Goal: Navigation & Orientation: Find specific page/section

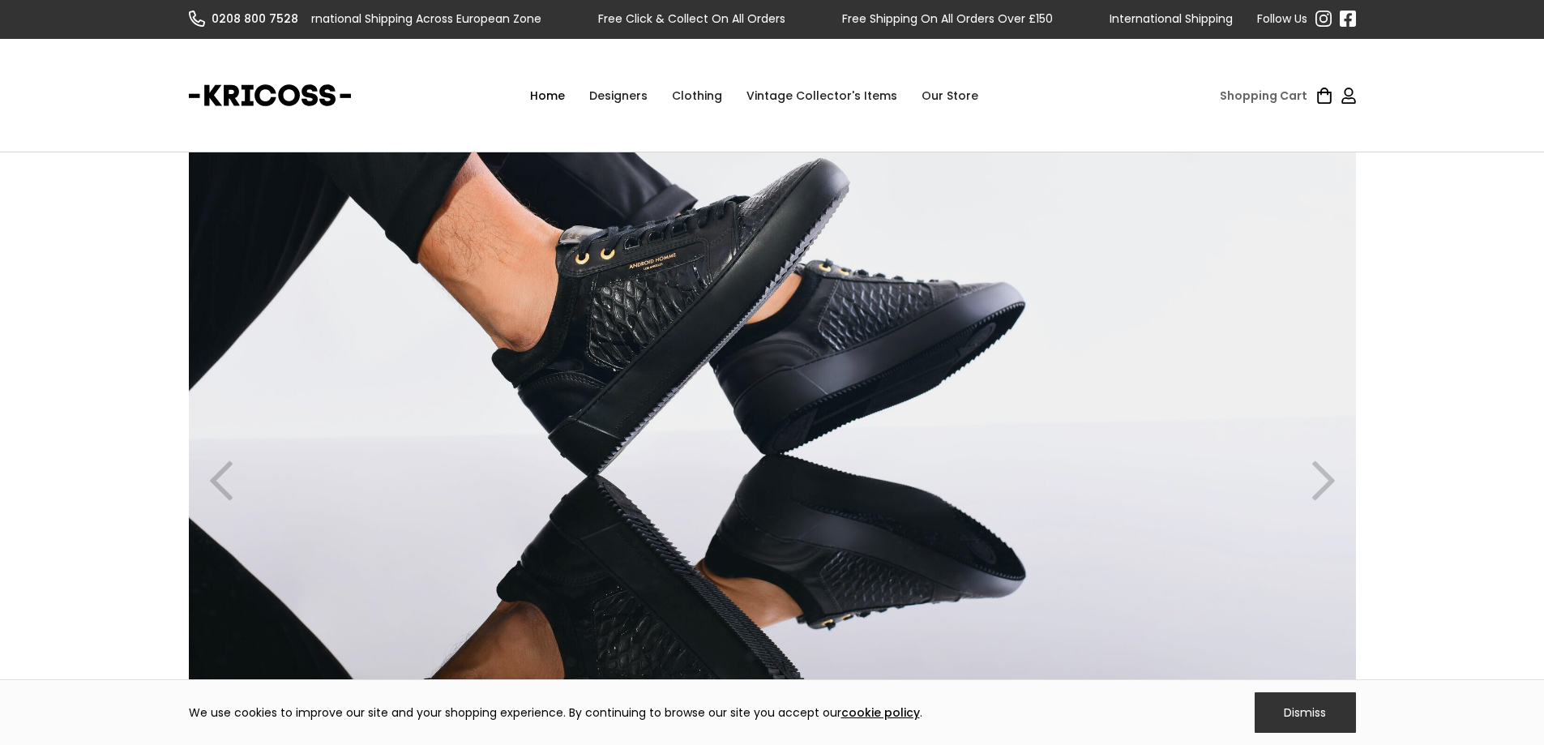
scroll to position [1, 0]
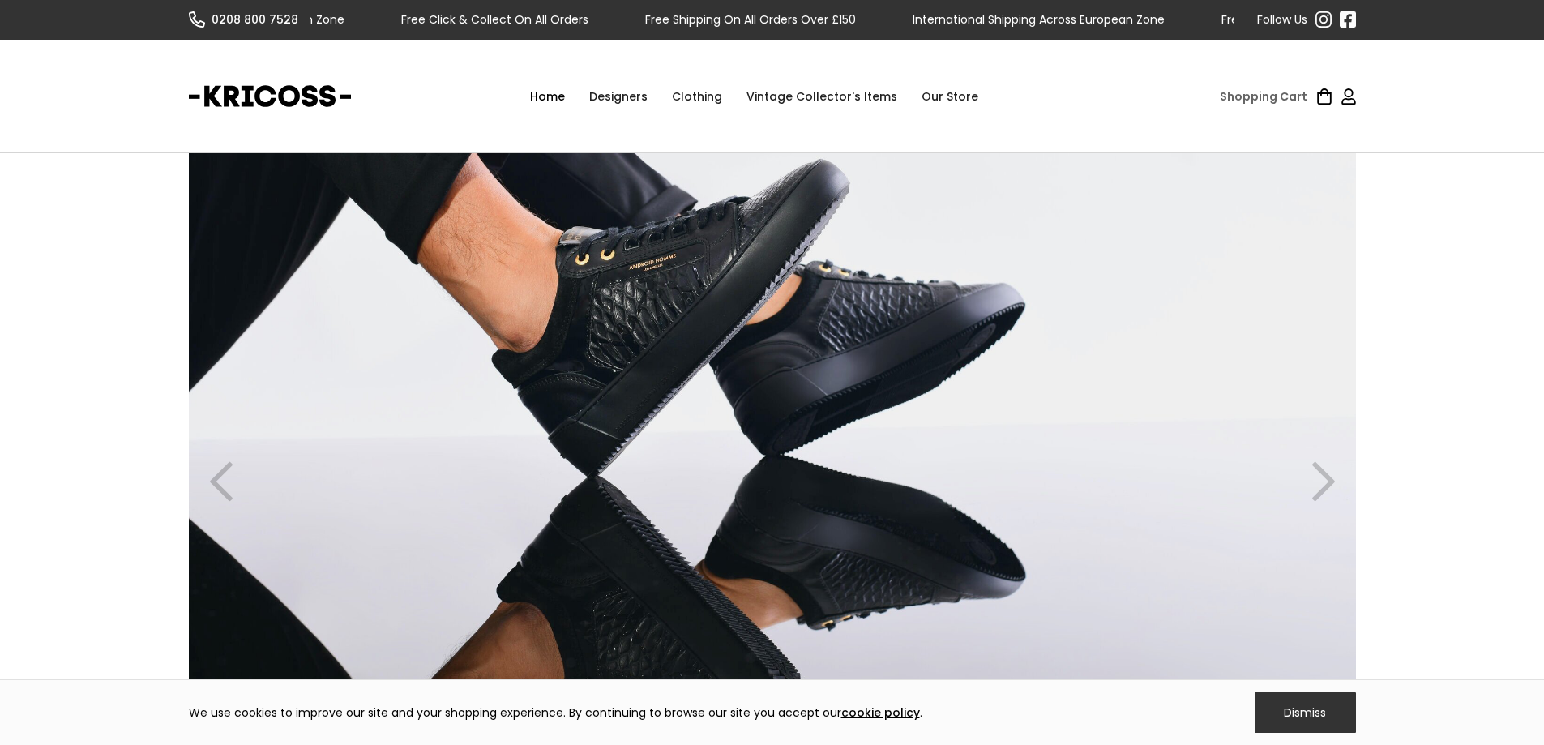
click at [622, 96] on div "Designers" at bounding box center [618, 96] width 83 height 49
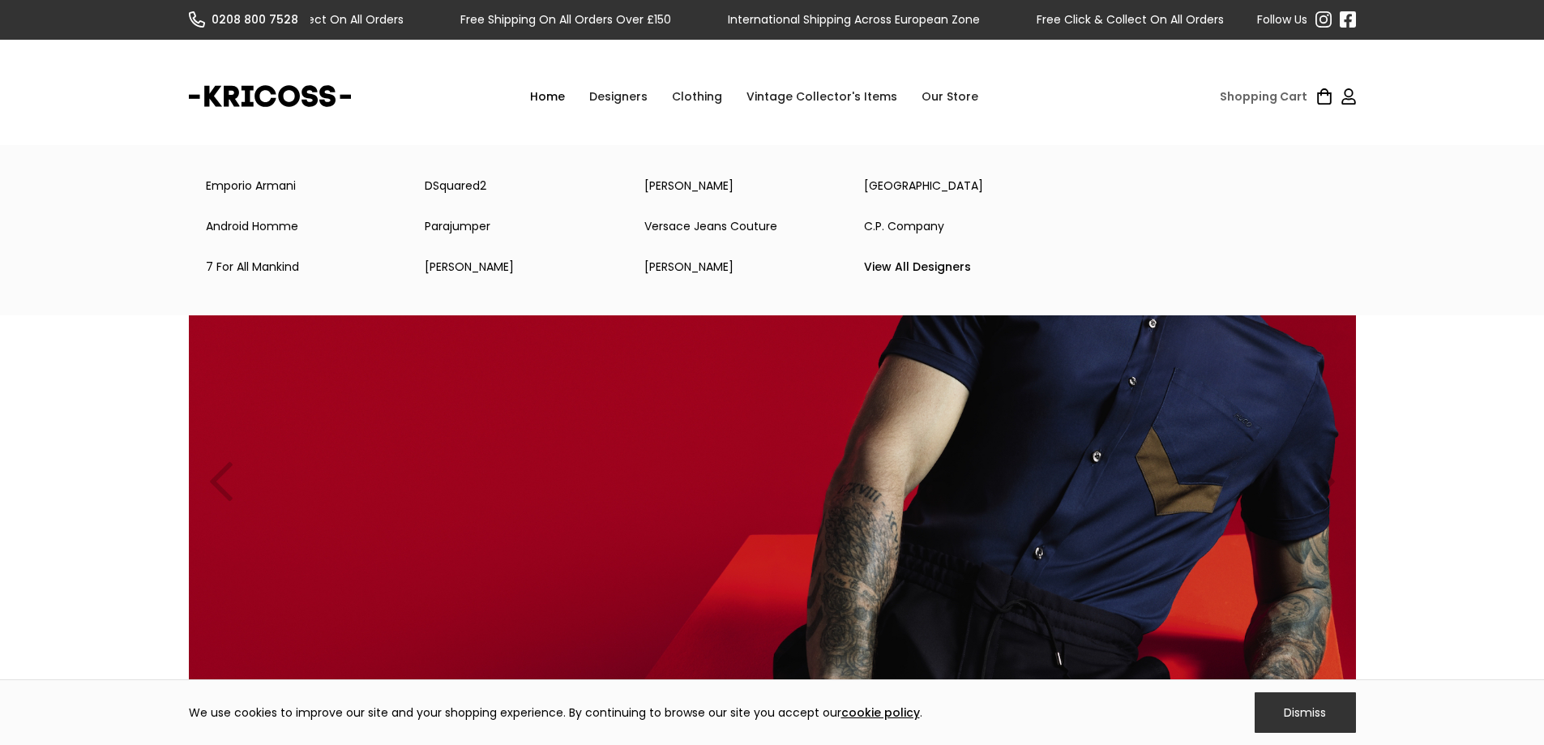
click at [893, 268] on link "View All Designers" at bounding box center [962, 266] width 220 height 32
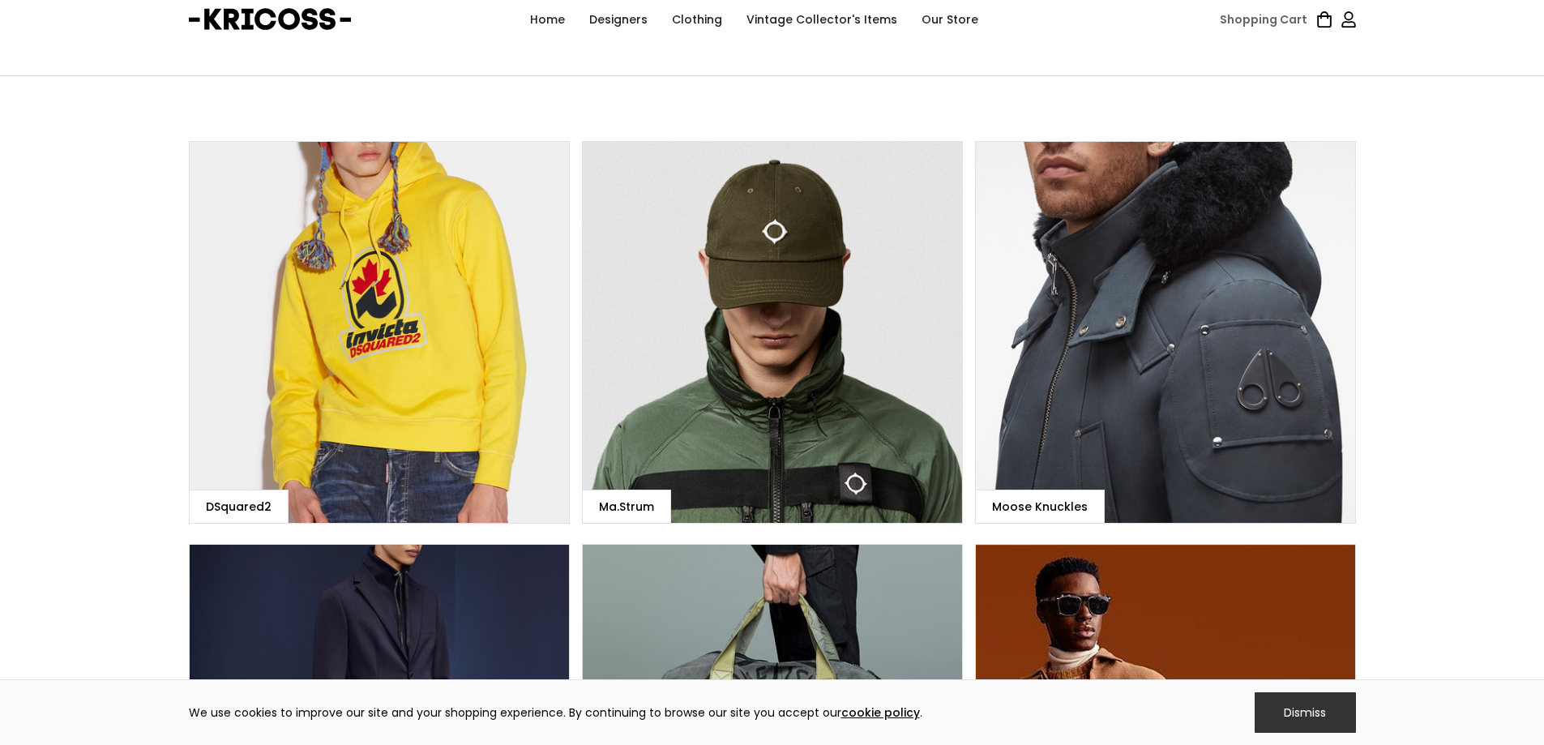
scroll to position [79, 0]
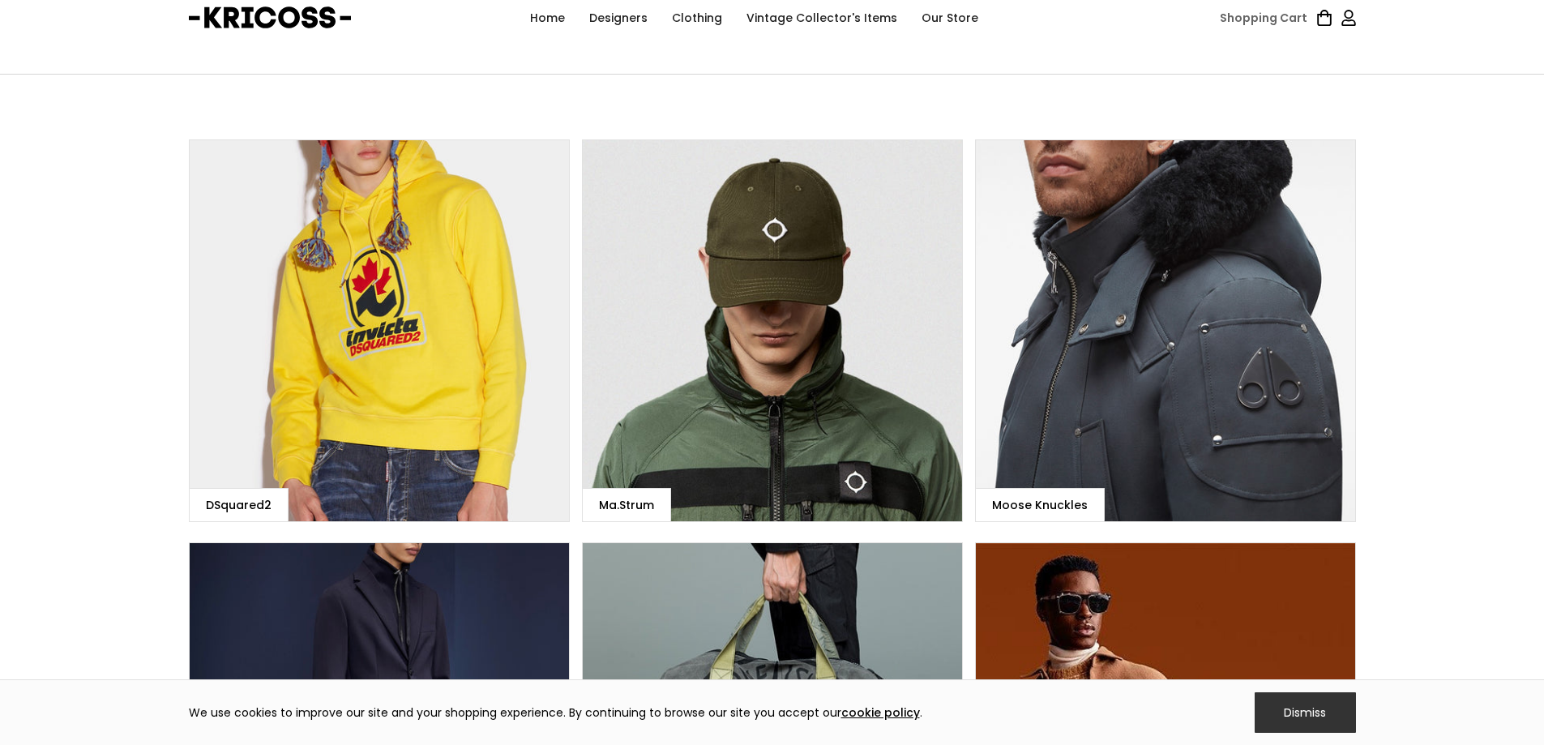
click at [799, 17] on link "Vintage Collector's Items" at bounding box center [821, 18] width 175 height 49
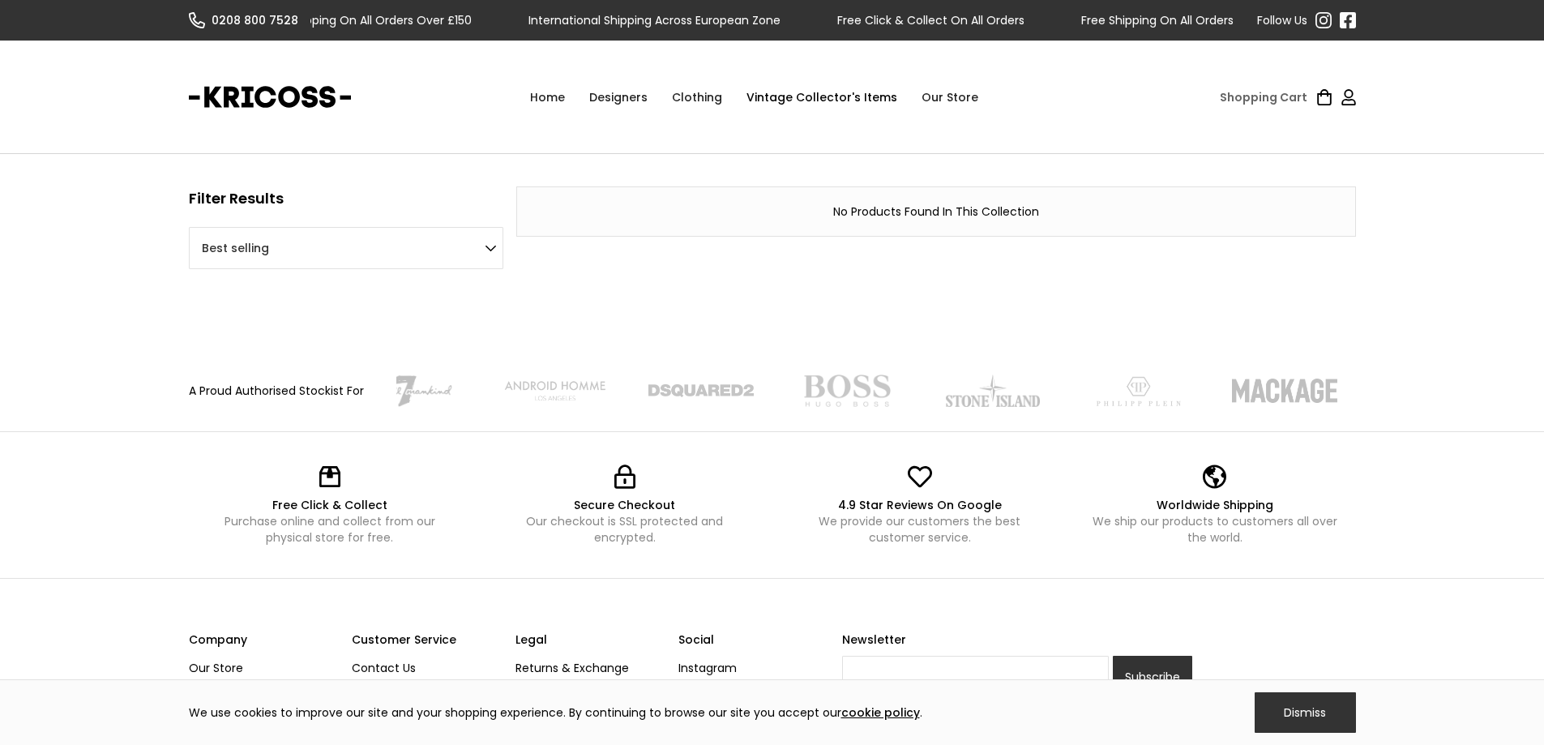
click at [687, 92] on div "Clothing" at bounding box center [697, 97] width 75 height 49
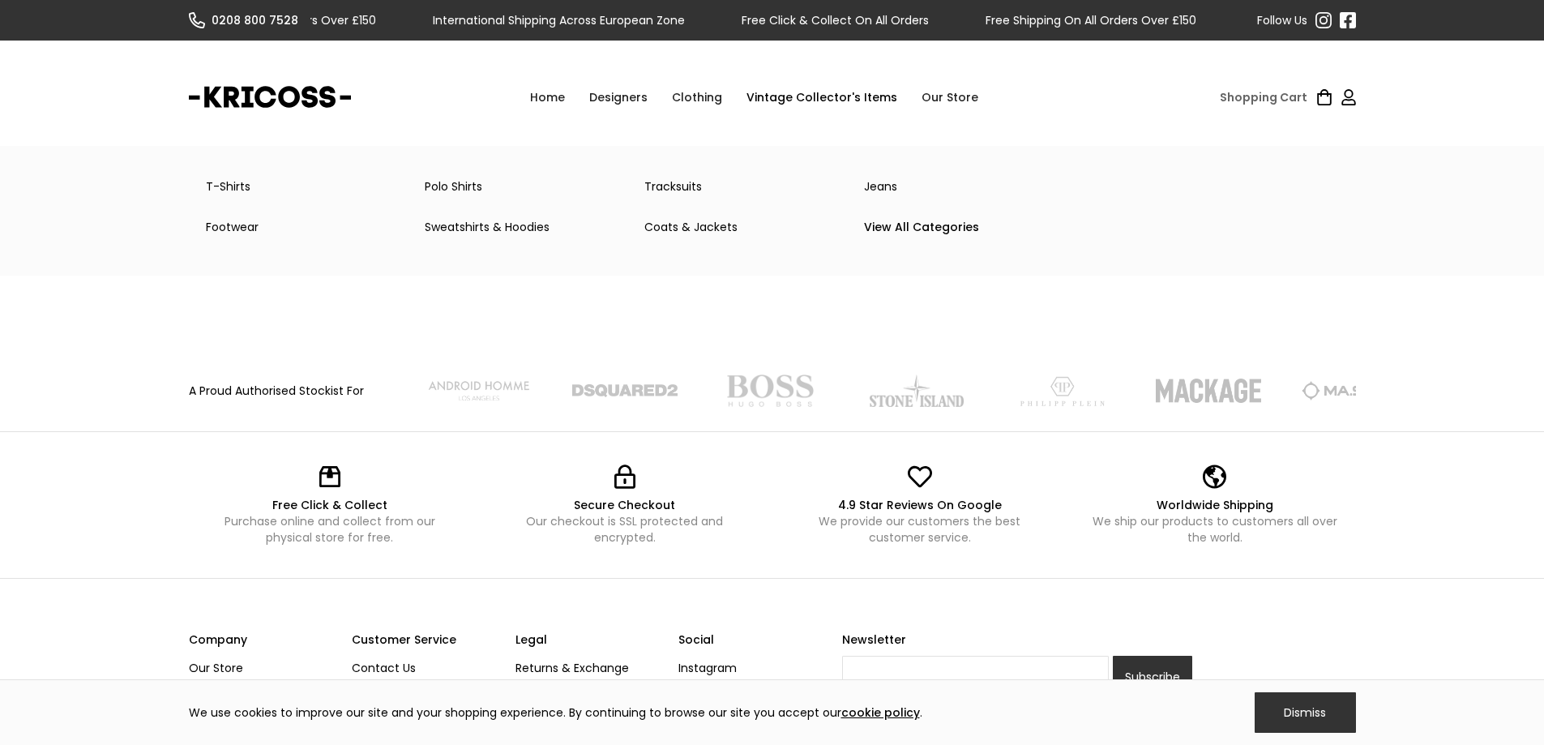
click at [704, 221] on link "Coats & Jackets" at bounding box center [742, 227] width 220 height 32
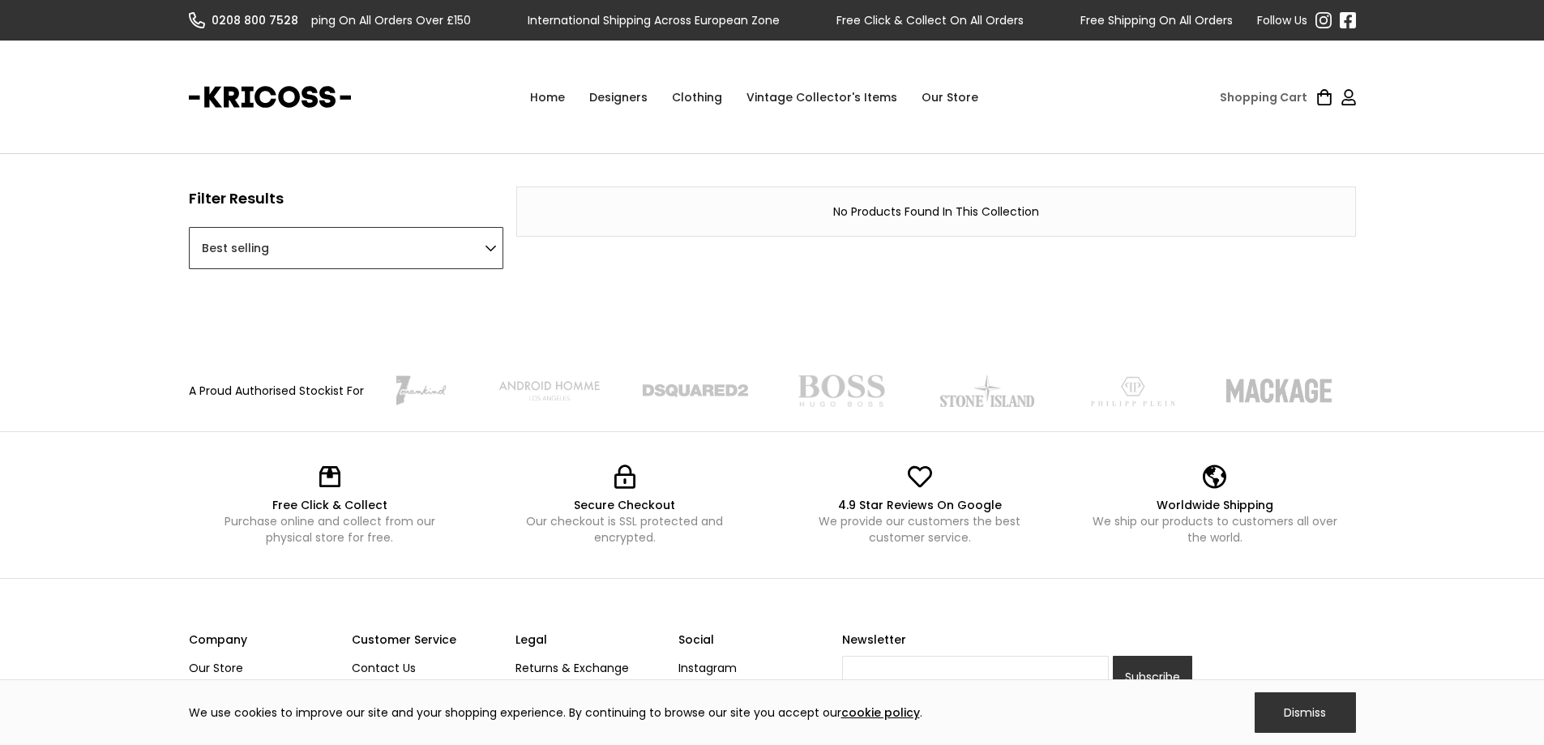
click at [406, 256] on select "Featured Best selling Alphabetically, A-Z Alphabetically, Z-A Price, low to hig…" at bounding box center [346, 248] width 314 height 42
select select "title-ascending"
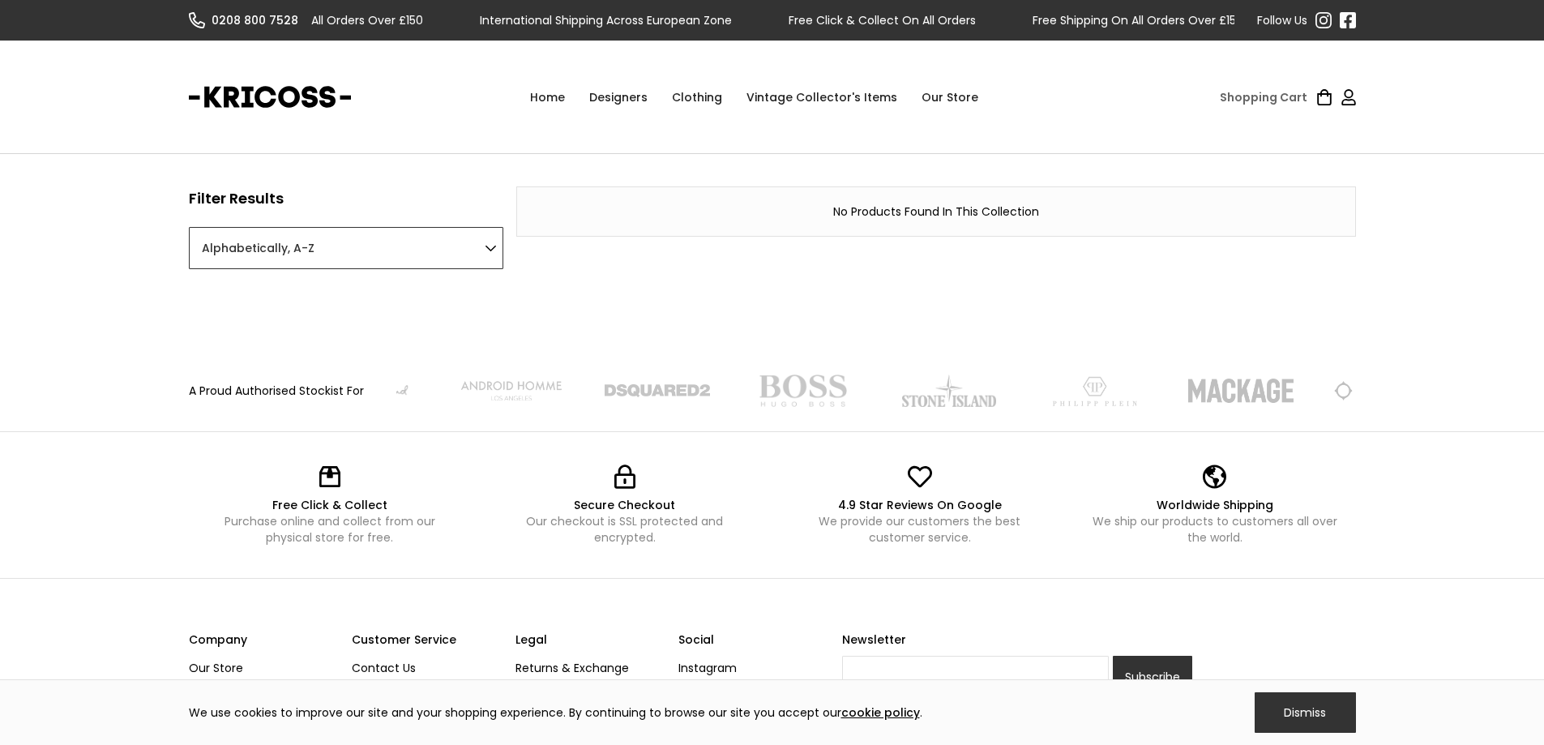
click at [189, 227] on select "Featured Best selling Alphabetically, A-Z Alphabetically, Z-A Price, low to hig…" at bounding box center [346, 248] width 314 height 42
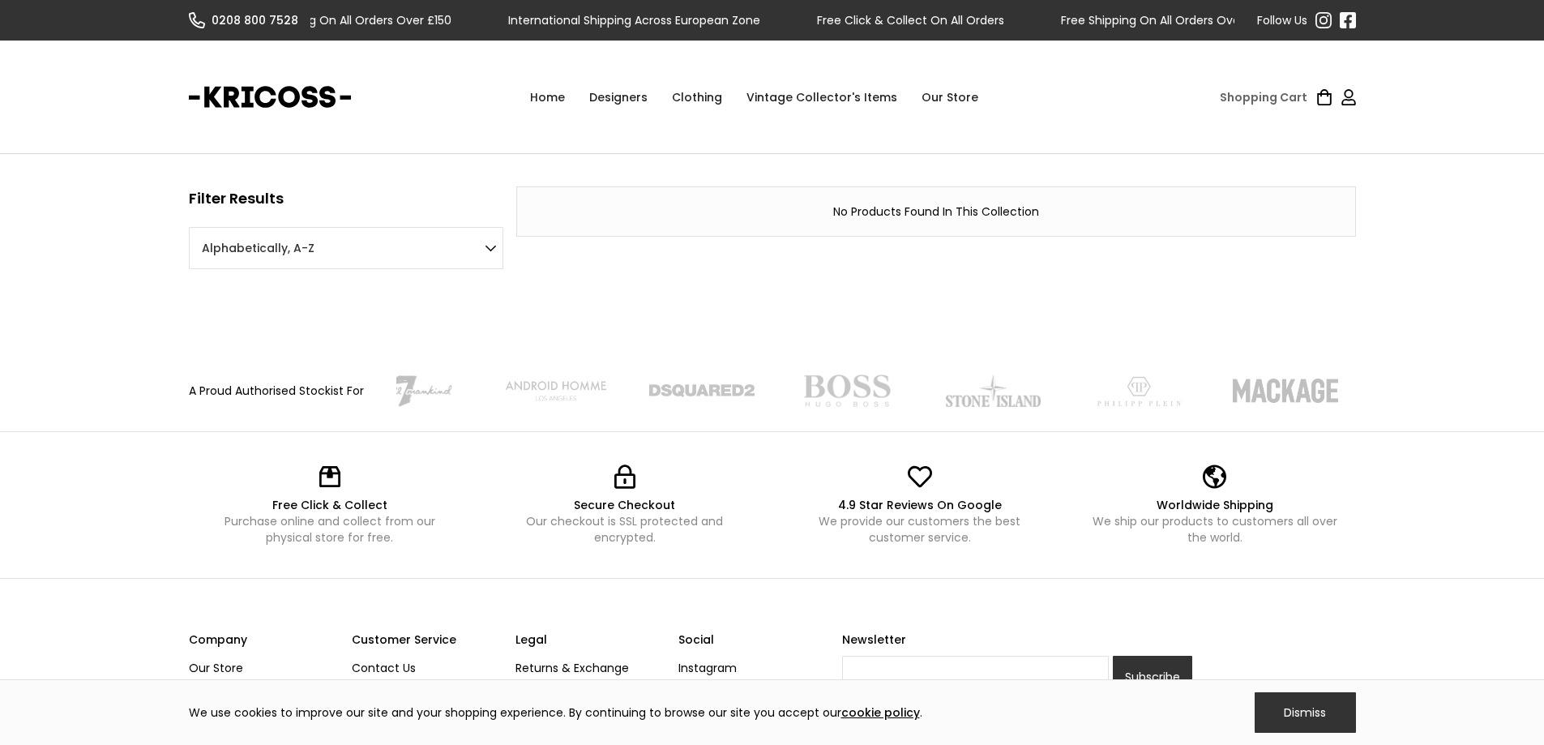
click at [618, 91] on div "Designers" at bounding box center [618, 97] width 83 height 49
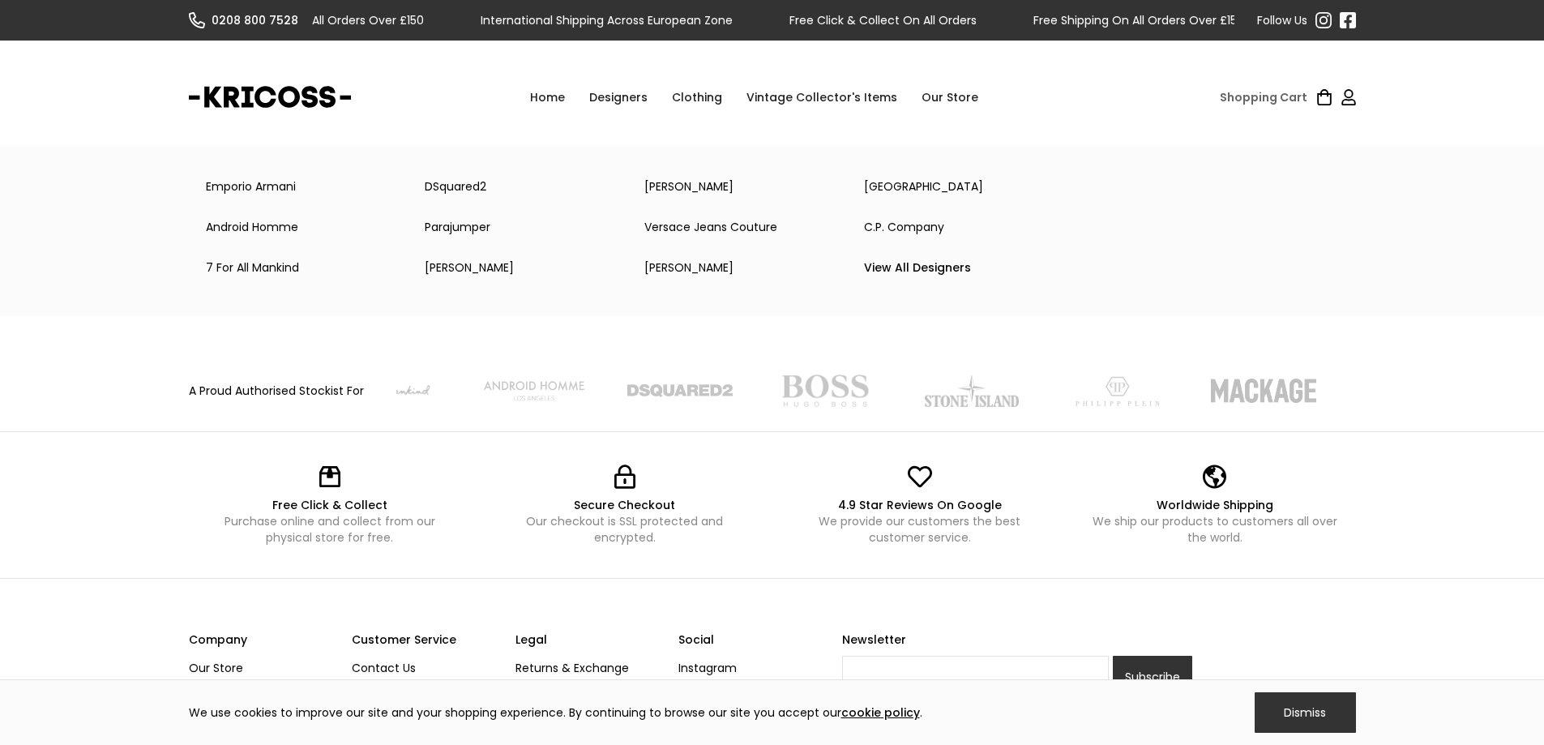
click at [559, 93] on link "Home" at bounding box center [547, 97] width 59 height 49
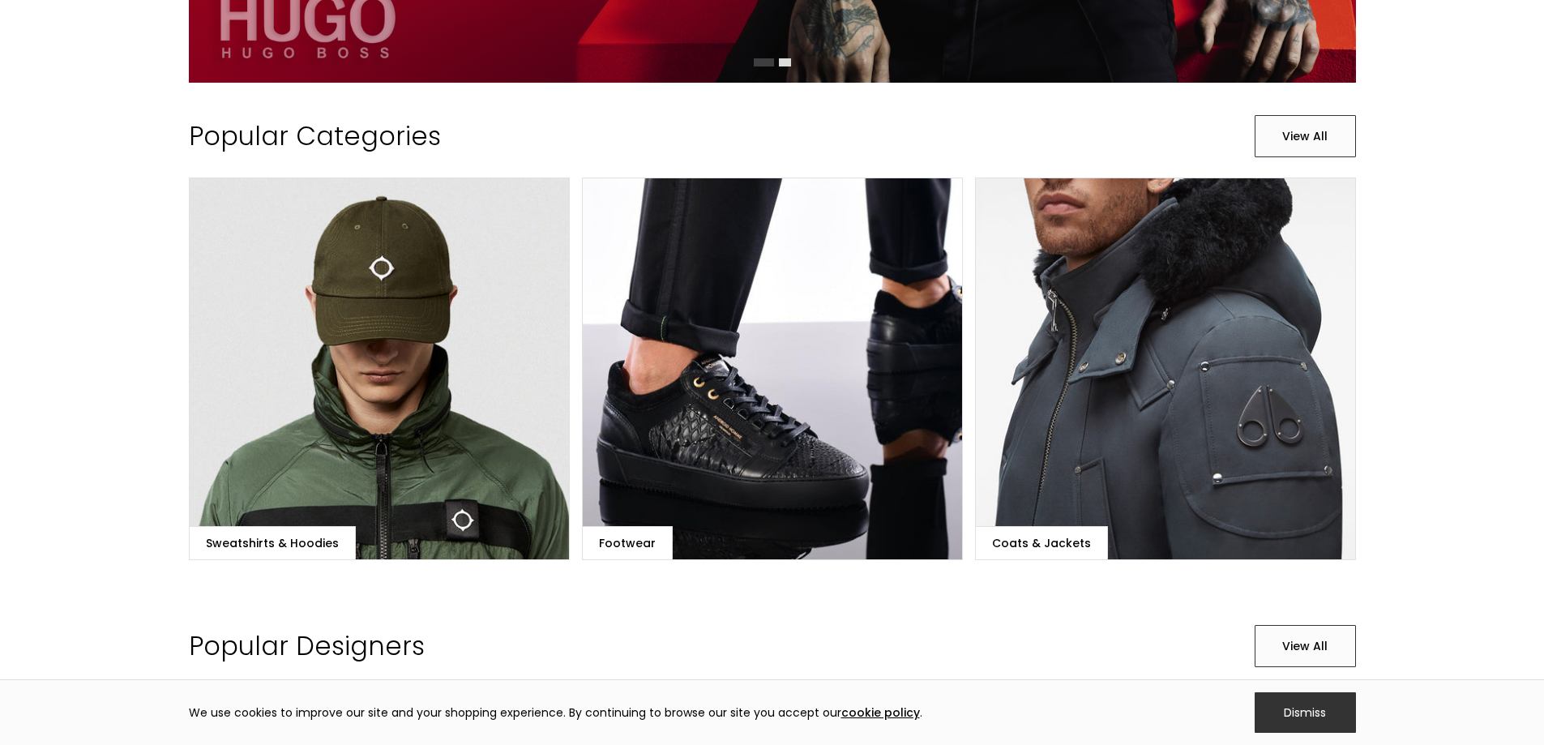
scroll to position [729, 0]
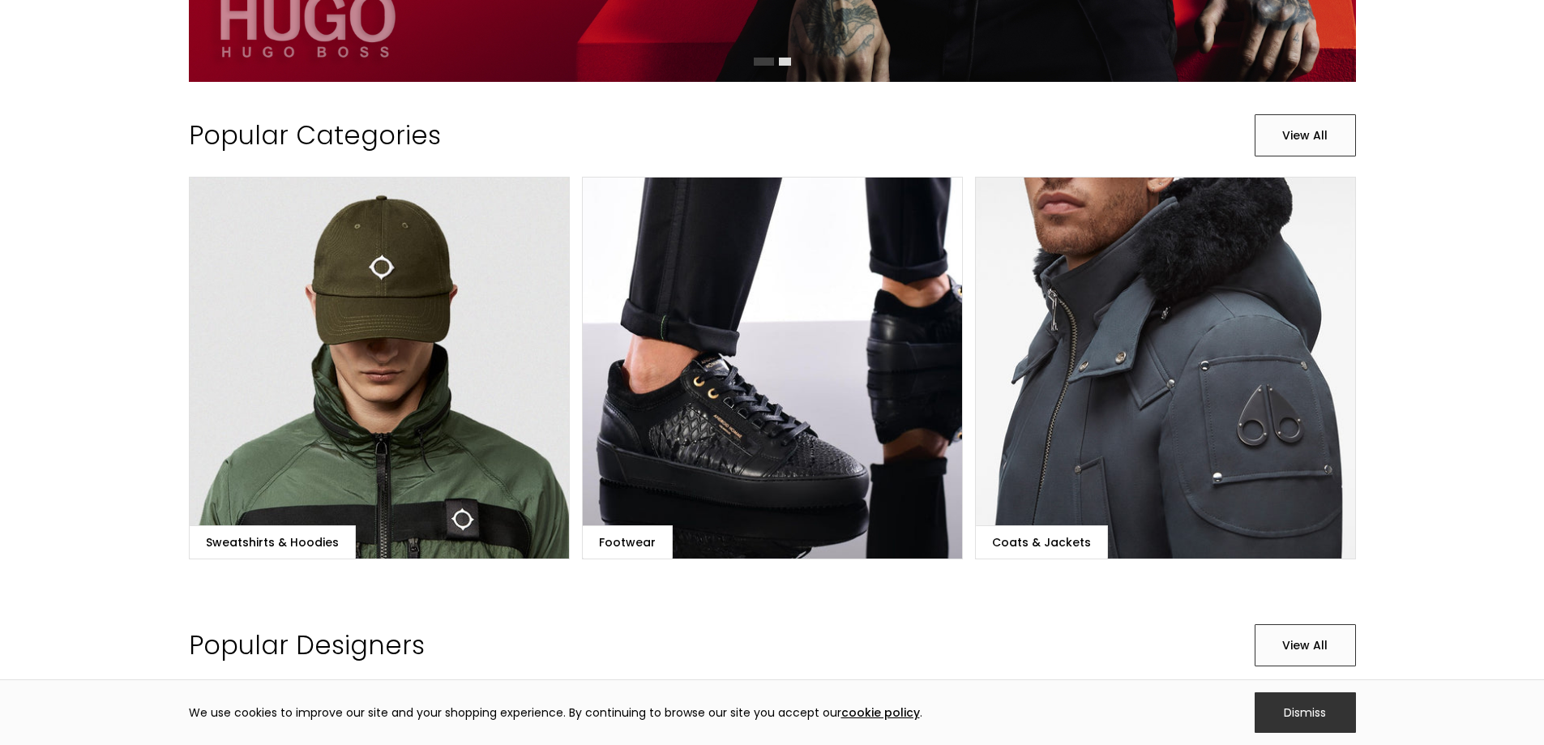
click at [1060, 341] on link "Coats & Jackets" at bounding box center [1165, 368] width 381 height 383
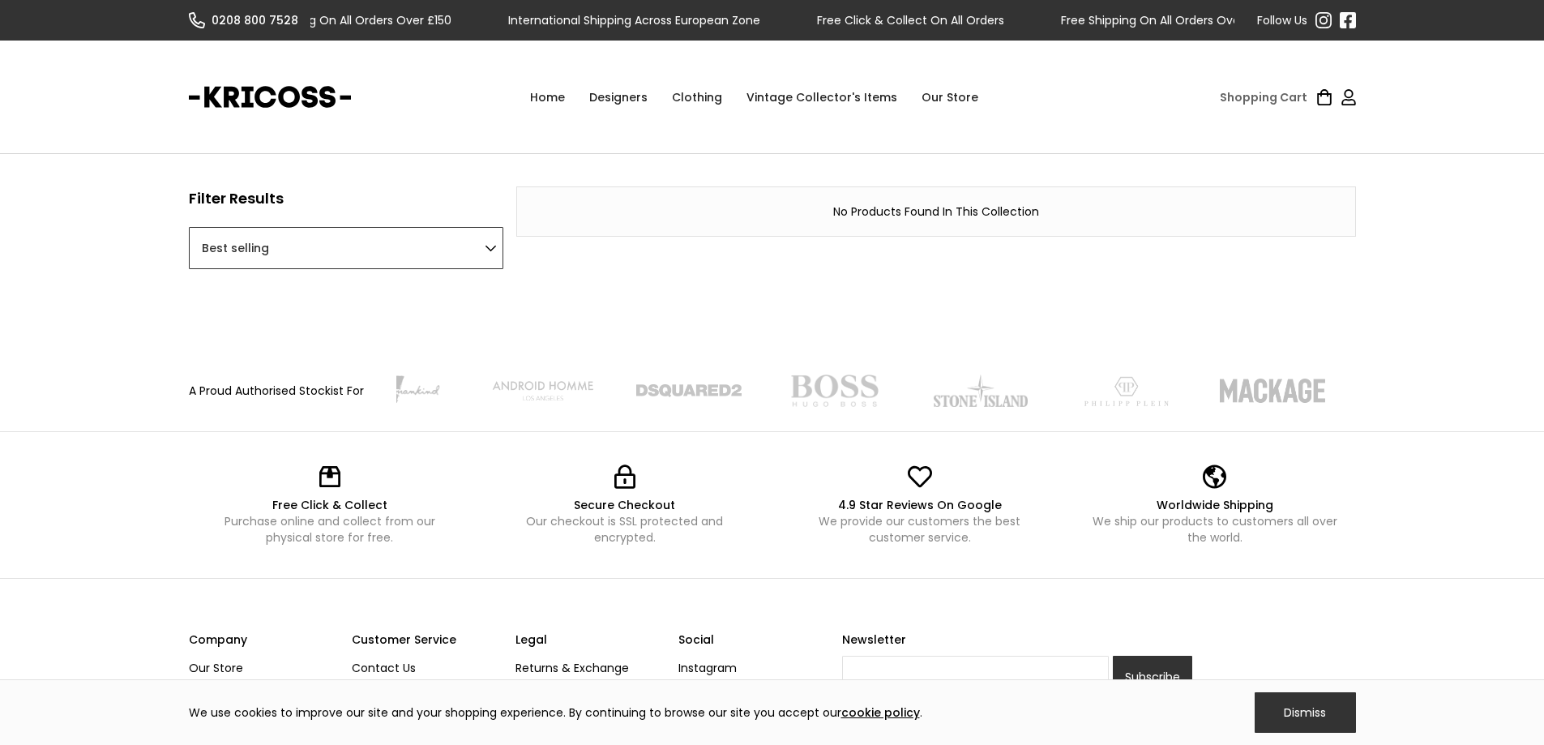
click at [477, 246] on select "Featured Best selling Alphabetically, A-Z Alphabetically, Z-A Price, low to hig…" at bounding box center [346, 248] width 314 height 42
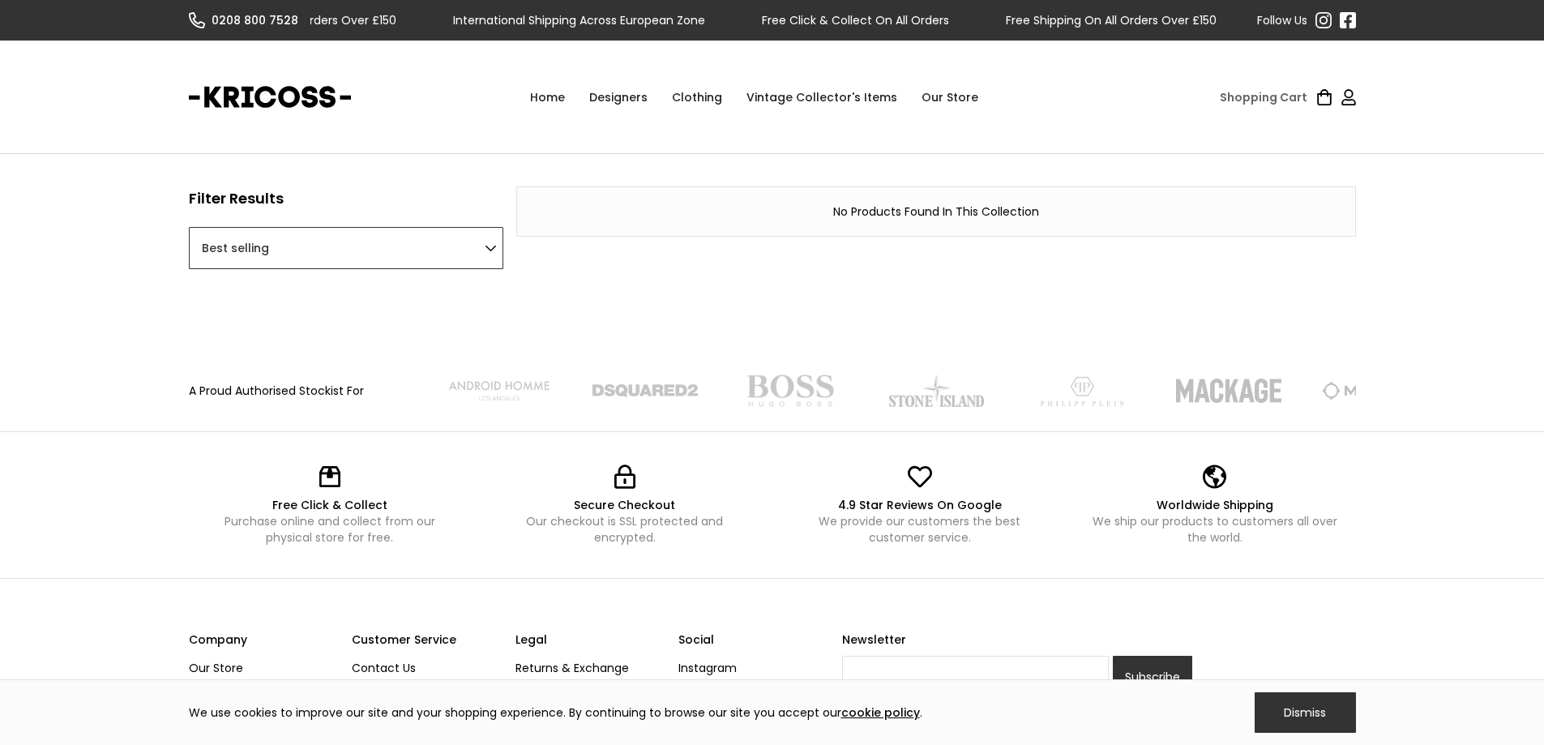
select select "price-descending"
click at [189, 227] on select "Featured Best selling Alphabetically, A-Z Alphabetically, Z-A Price, low to hig…" at bounding box center [346, 248] width 314 height 42
click at [699, 99] on div "Clothing" at bounding box center [697, 97] width 75 height 49
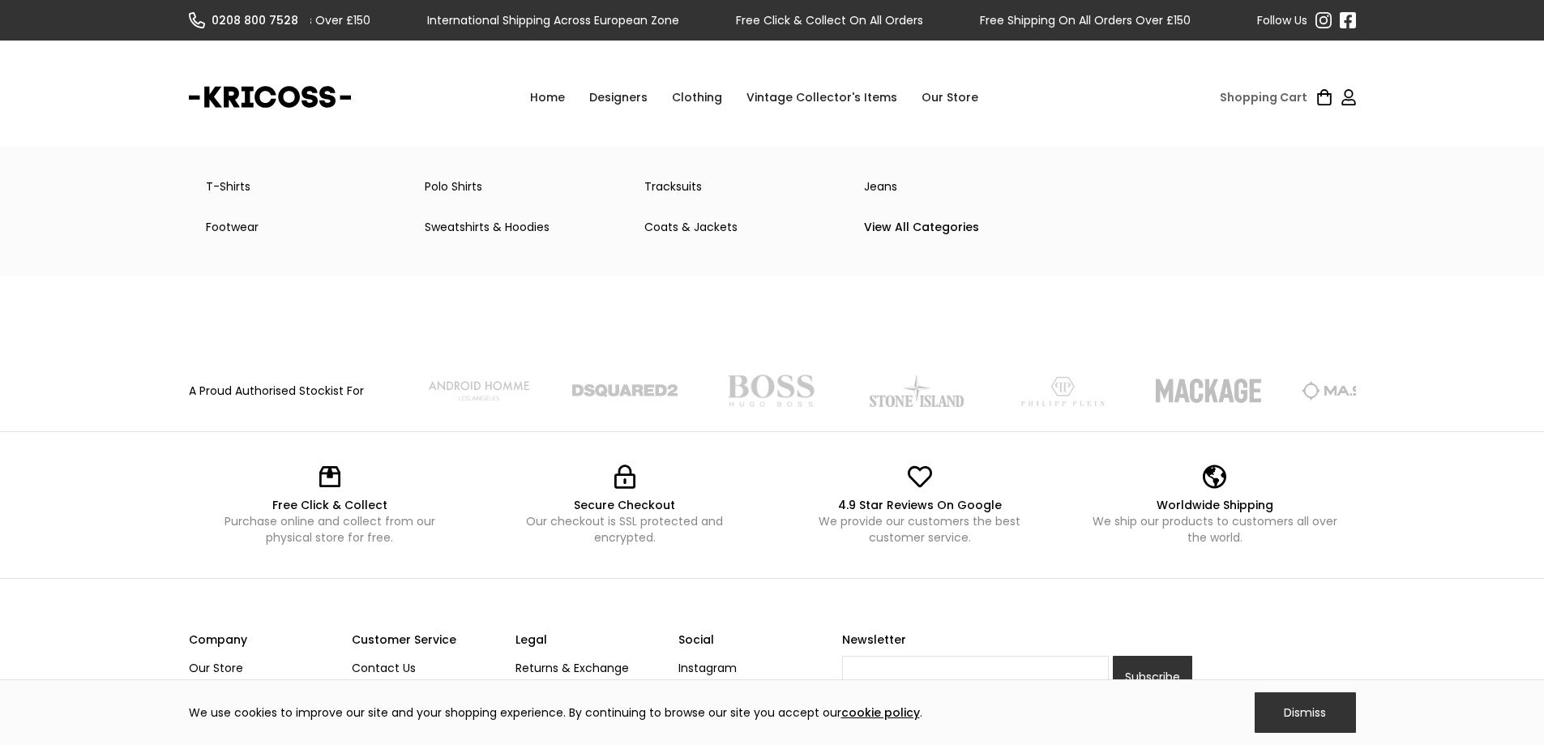
click at [708, 219] on link "Coats & Jackets" at bounding box center [742, 227] width 220 height 32
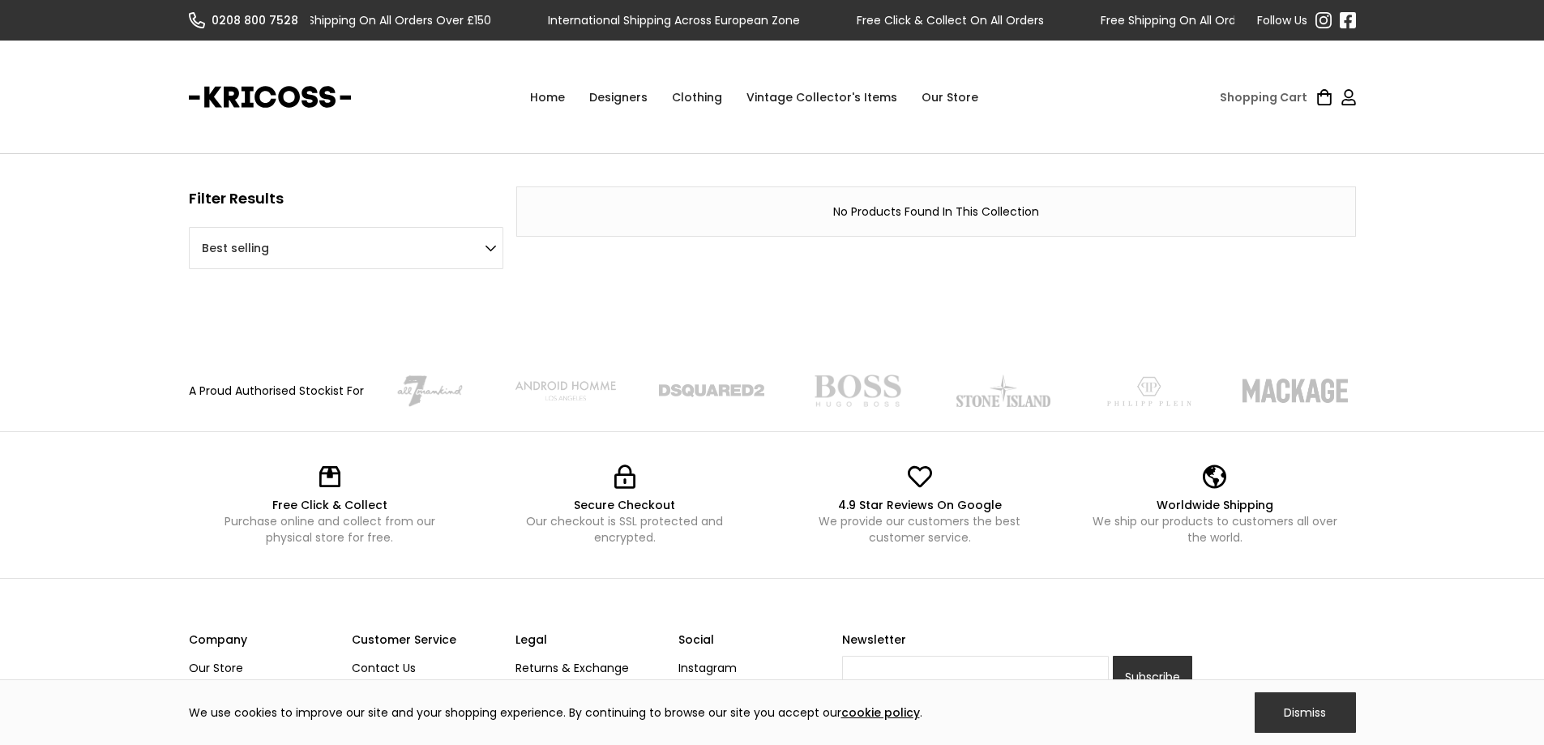
click at [558, 97] on link "Home" at bounding box center [547, 97] width 59 height 49
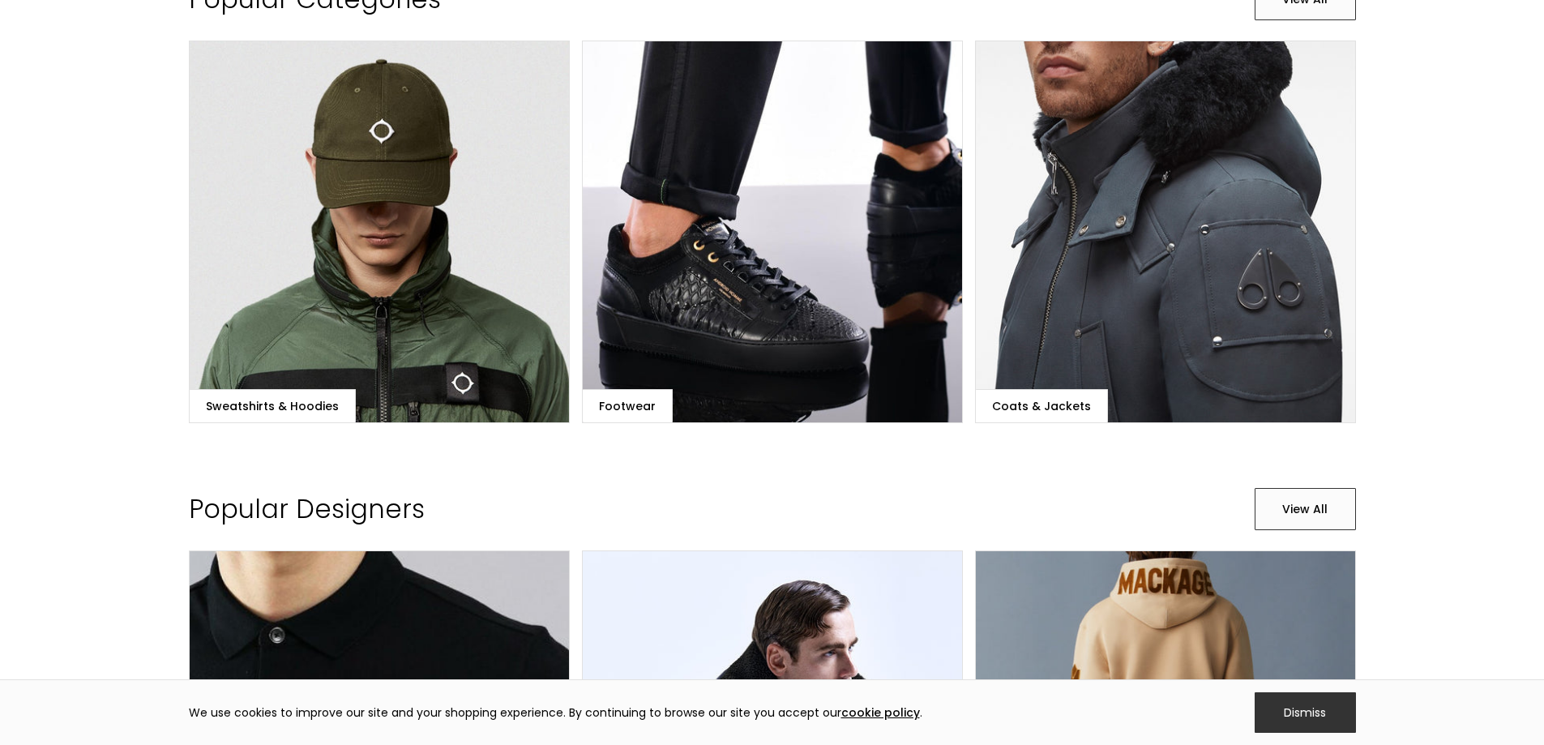
scroll to position [597, 0]
